Goal: Task Accomplishment & Management: Use online tool/utility

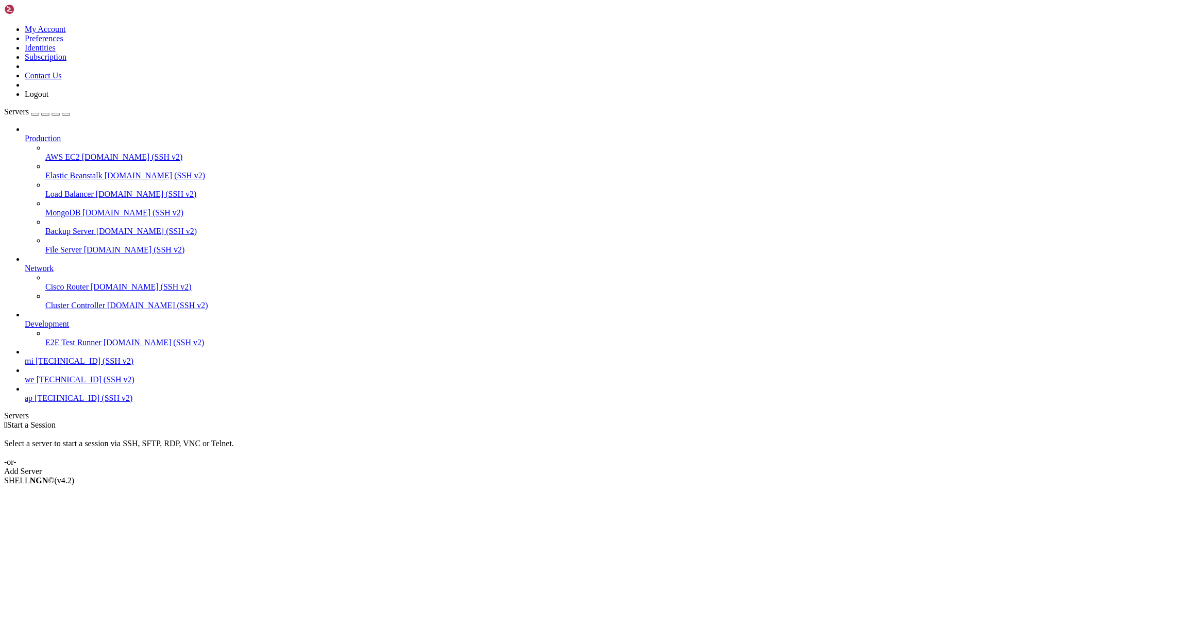
click at [35, 384] on span "we" at bounding box center [30, 379] width 10 height 9
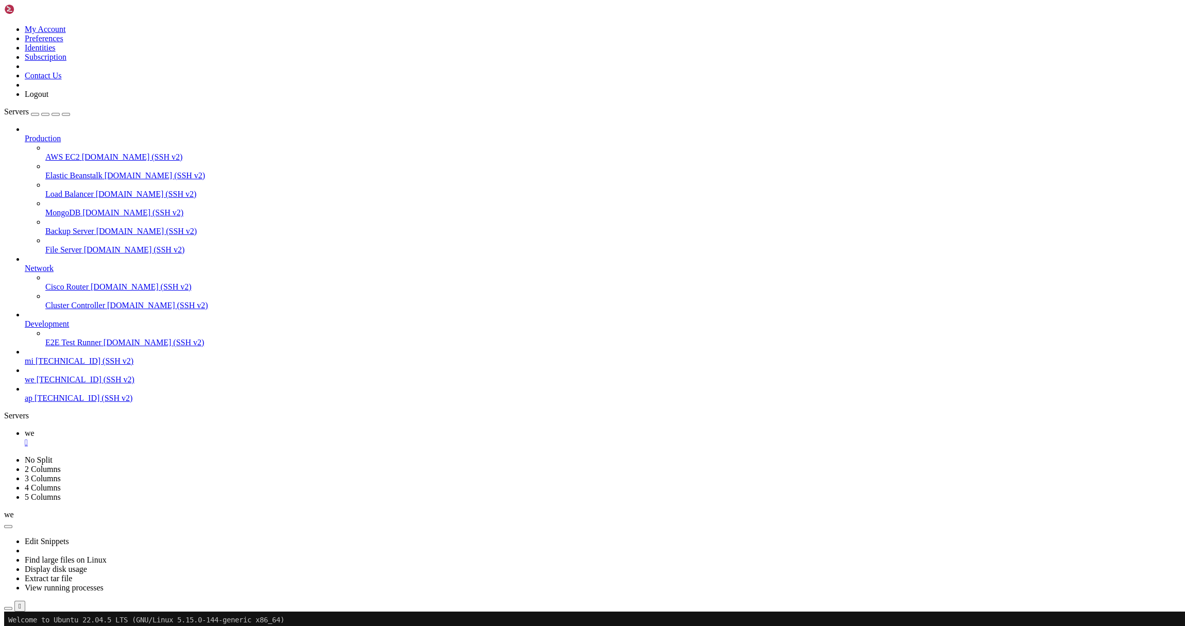
click at [8, 609] on icon "button" at bounding box center [8, 609] width 0 height 0
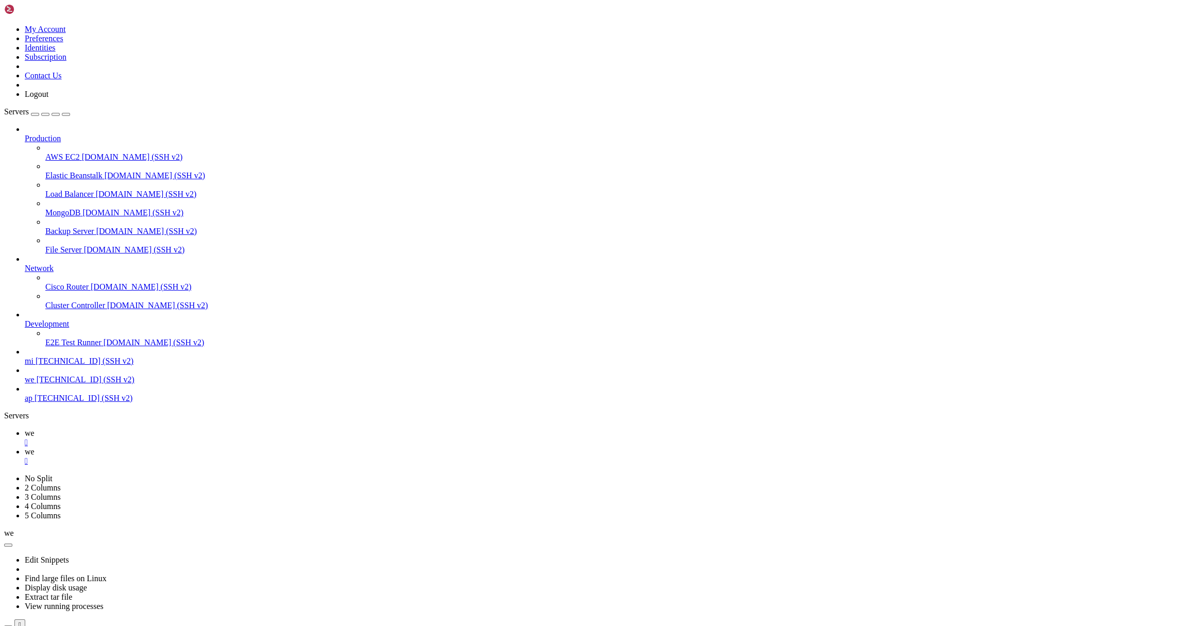
click at [34, 365] on span "mi" at bounding box center [29, 361] width 9 height 9
type input "/root"
click at [208, 457] on div "" at bounding box center [603, 461] width 1157 height 9
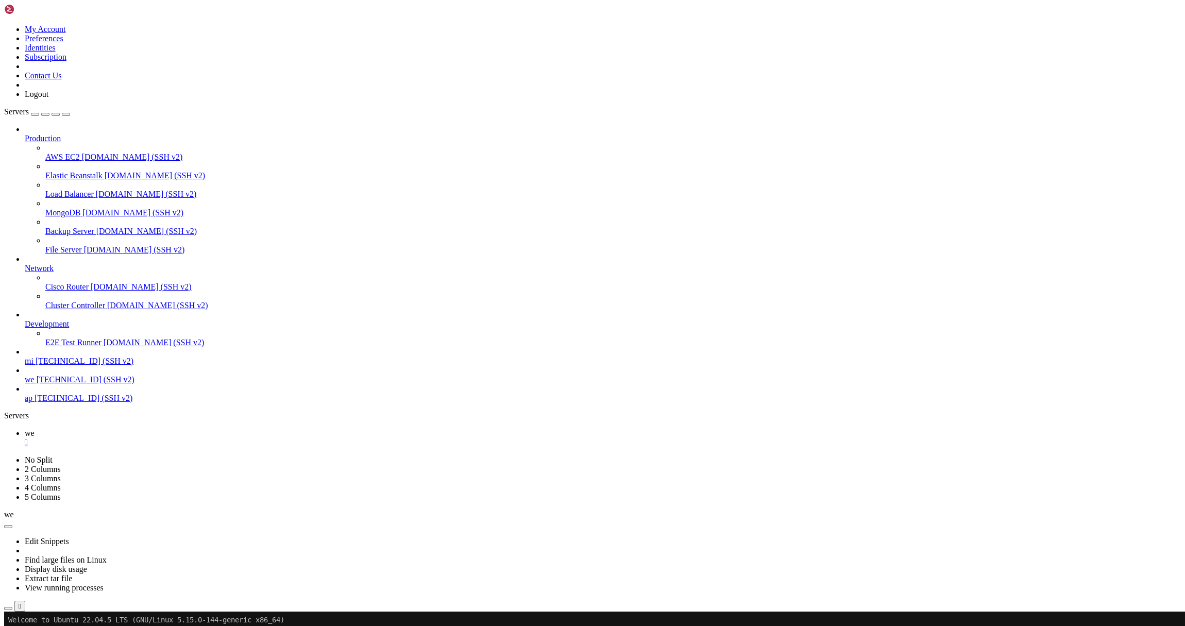
drag, startPoint x: 172, startPoint y: 11, endPoint x: 167, endPoint y: 11, distance: 5.2
click at [170, 429] on link "we " at bounding box center [603, 438] width 1157 height 19
click at [166, 438] on div "" at bounding box center [603, 442] width 1157 height 9
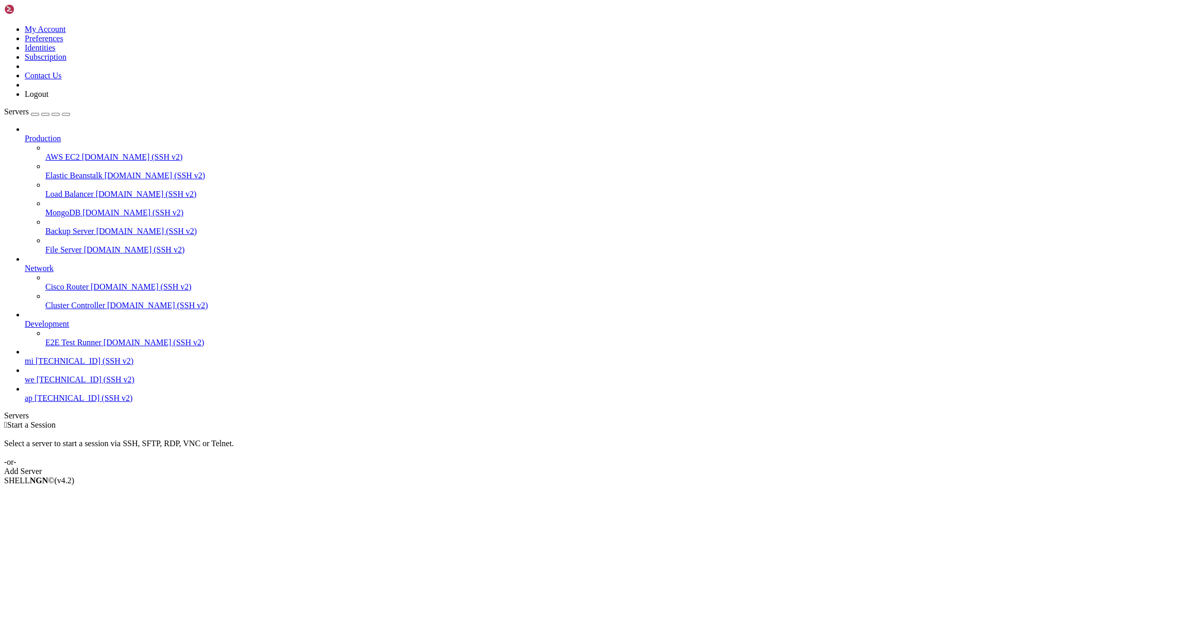
click at [86, 347] on span "E2E Test Runner" at bounding box center [73, 342] width 56 height 9
click at [34, 365] on span "mi" at bounding box center [29, 361] width 9 height 9
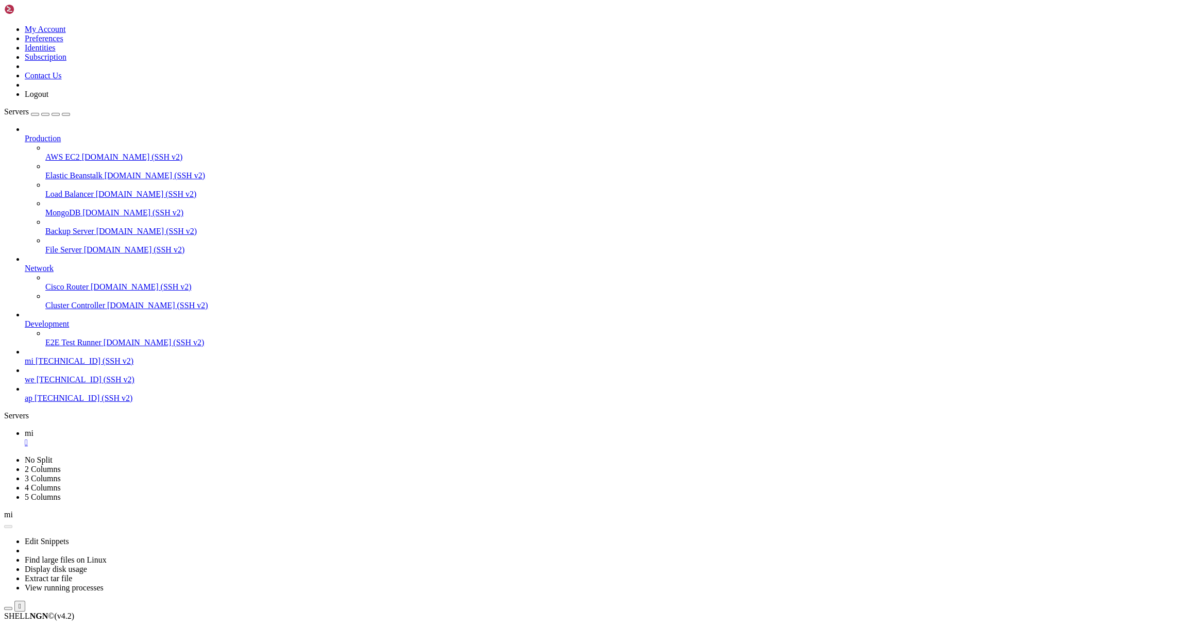
click at [34, 365] on span "mi" at bounding box center [29, 361] width 9 height 9
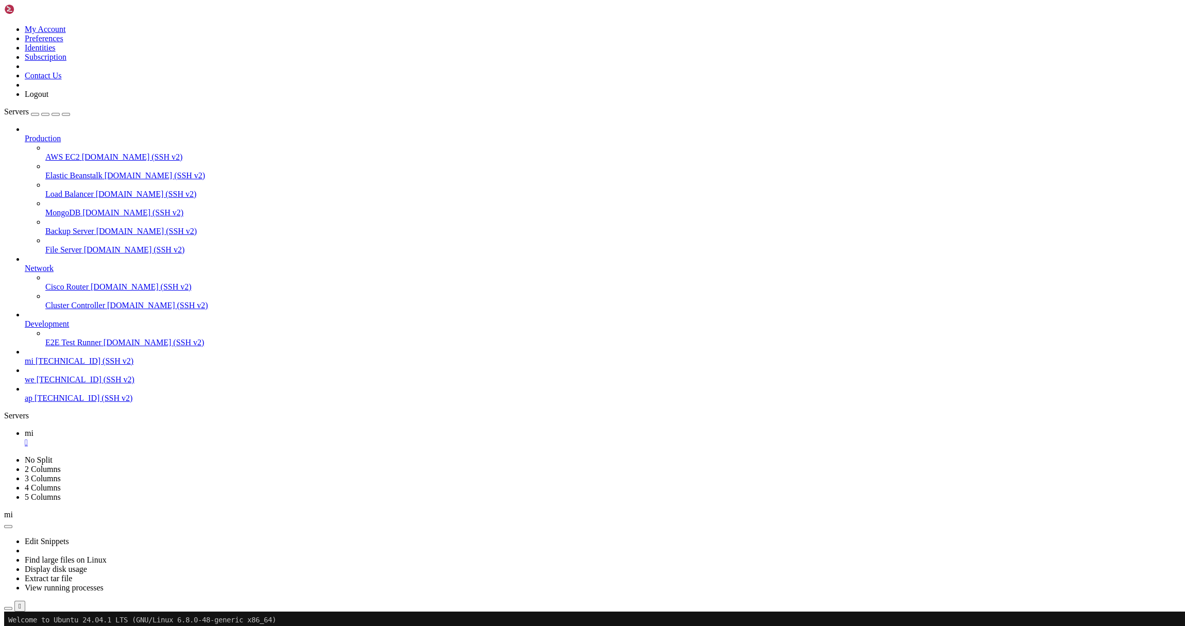
click at [12, 607] on button "button" at bounding box center [8, 608] width 8 height 3
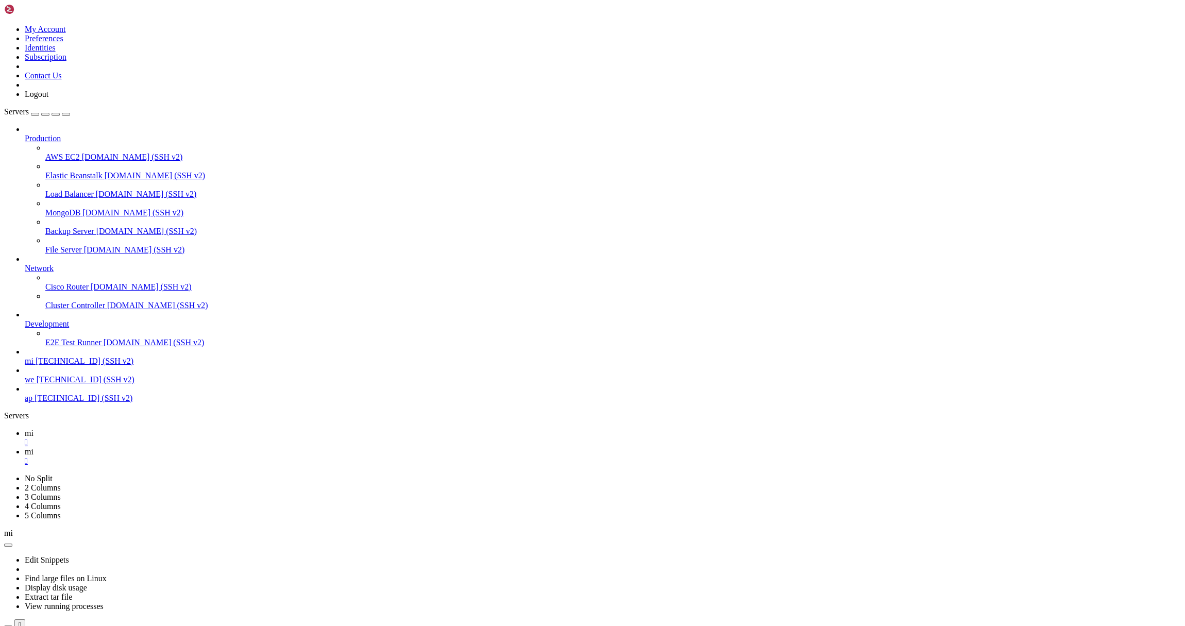
type input "/root"
drag, startPoint x: 183, startPoint y: 193, endPoint x: 325, endPoint y: 197, distance: 141.8
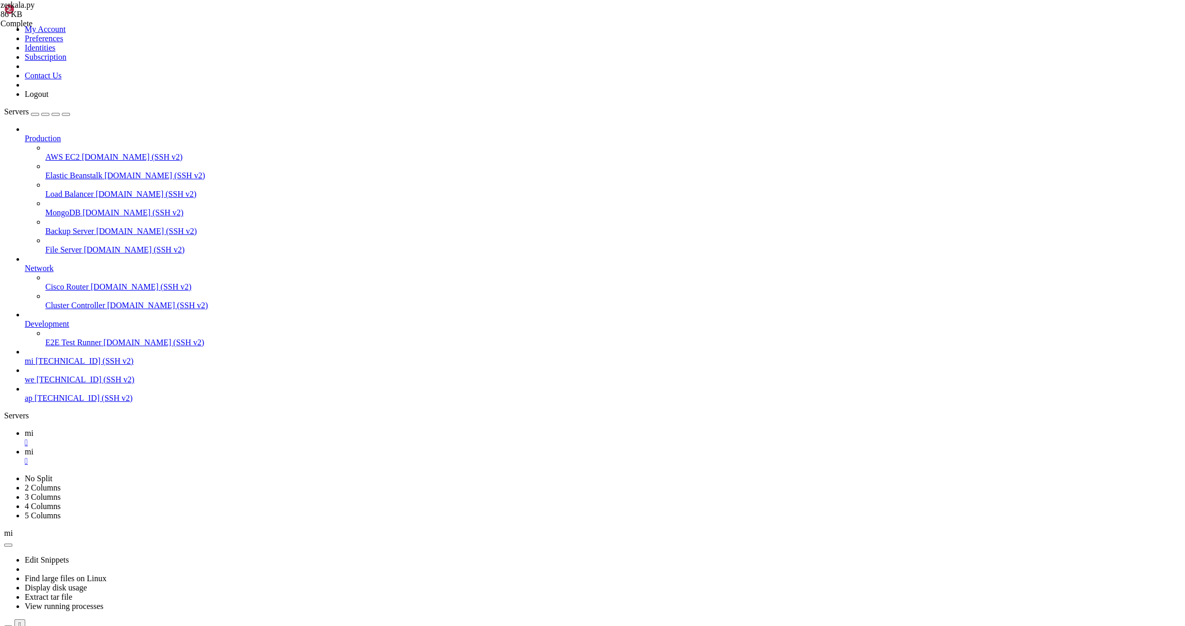
type textarea "if __name__ == "__main__": [DOMAIN_NAME](main())"
paste textarea "[DOMAIN_NAME](main())"
type textarea "[DOMAIN_NAME](main())"
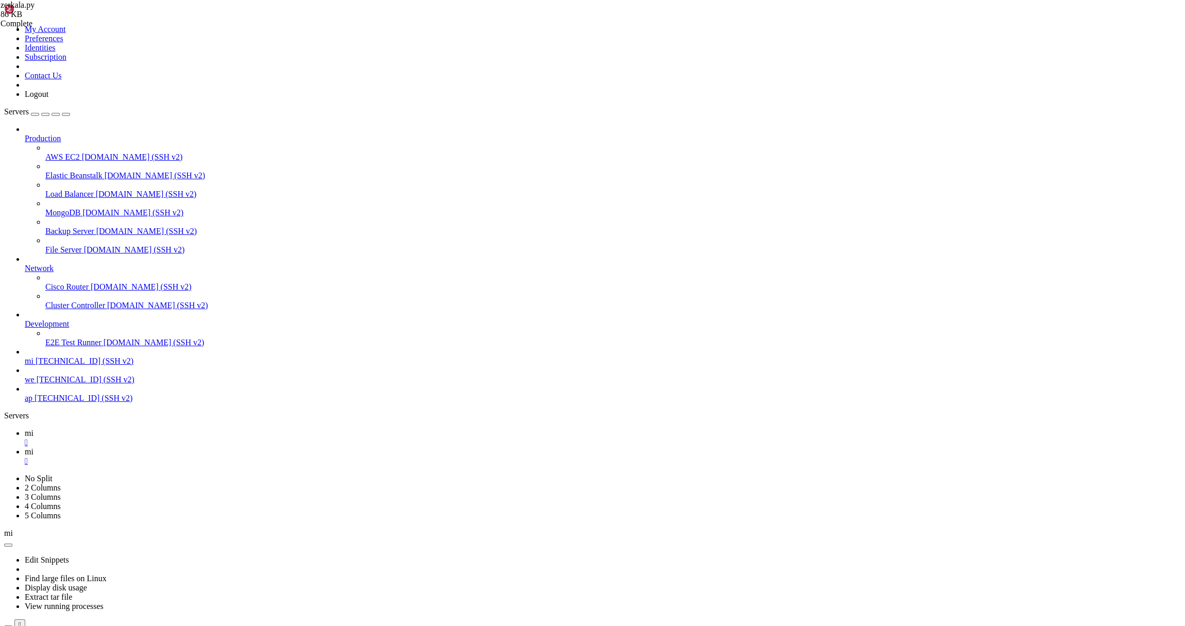
scroll to position [11933, 0]
click at [139, 429] on link "mi " at bounding box center [603, 438] width 1157 height 19
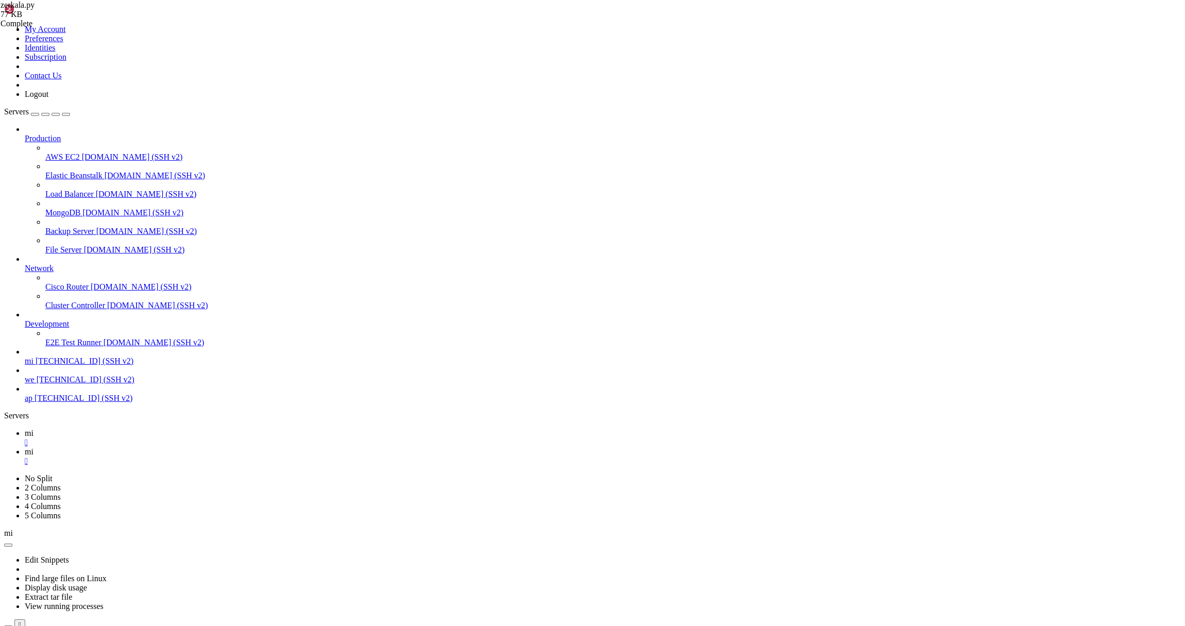
click at [25, 447] on icon at bounding box center [25, 451] width 0 height 9
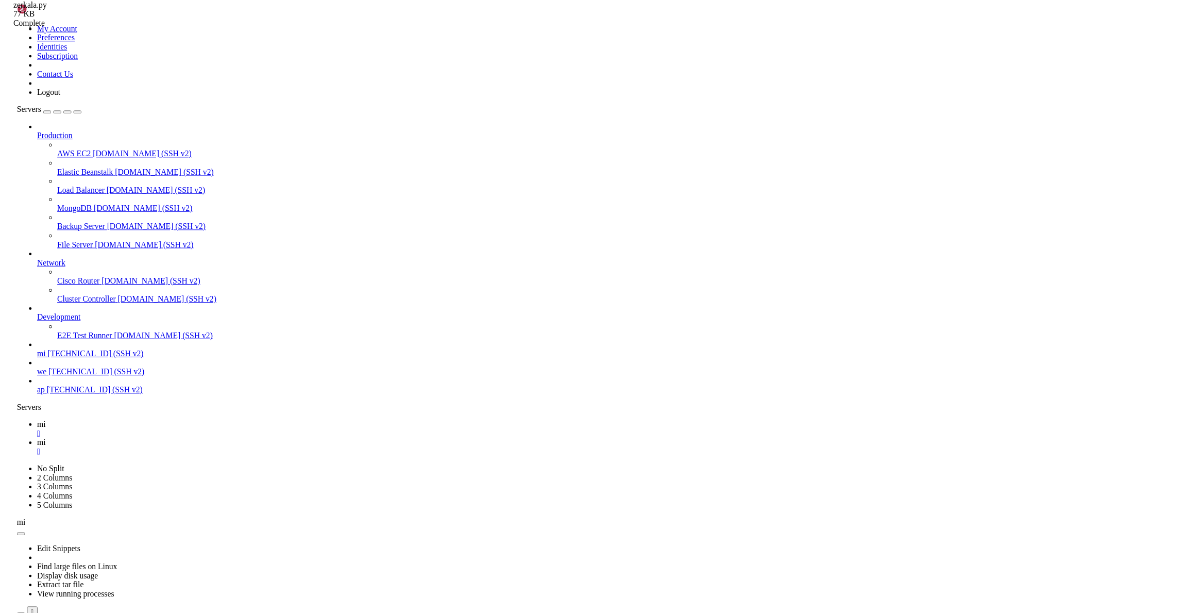
scroll to position [122, 0]
